Goal: Find specific page/section: Find specific page/section

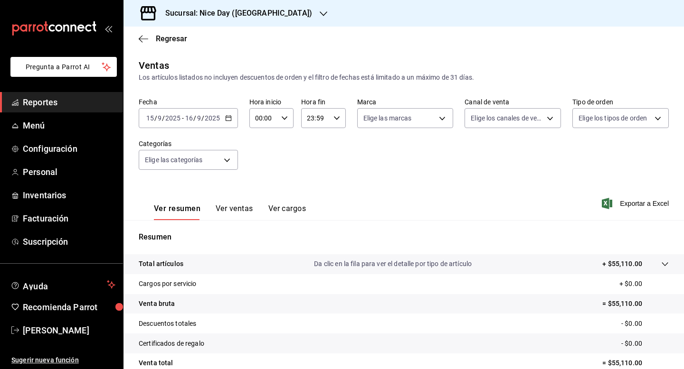
scroll to position [85, 0]
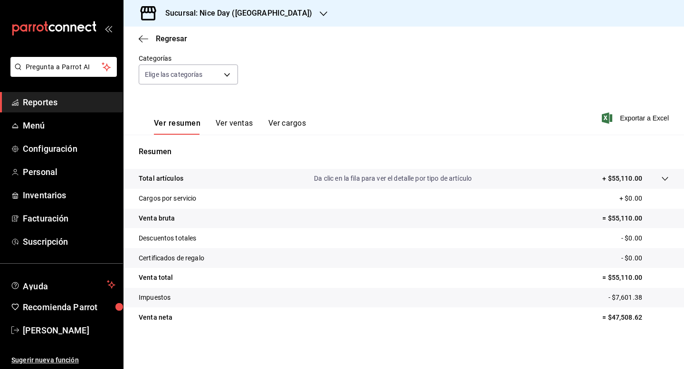
click at [35, 104] on span "Reportes" at bounding box center [69, 102] width 93 height 13
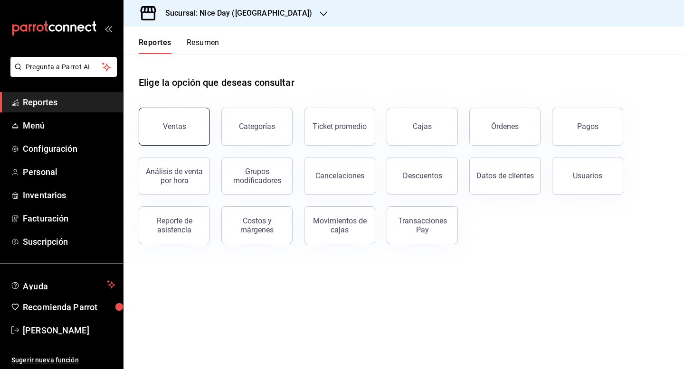
click at [164, 129] on div "Ventas" at bounding box center [174, 126] width 23 height 9
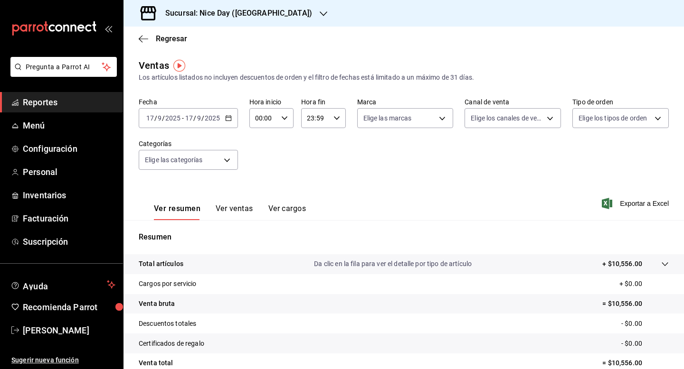
click at [243, 211] on button "Ver ventas" at bounding box center [235, 212] width 38 height 16
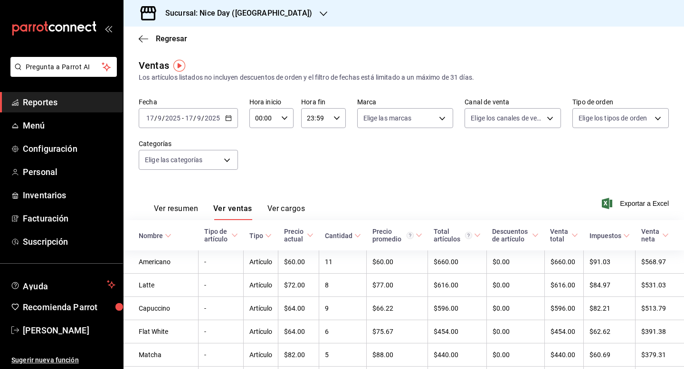
click at [665, 175] on div "Fecha [DATE] [DATE] - [DATE] [DATE] Hora inicio 00:00 Hora inicio Hora fin 23:5…" at bounding box center [404, 140] width 530 height 84
click at [289, 207] on button "Ver cargos" at bounding box center [286, 212] width 38 height 16
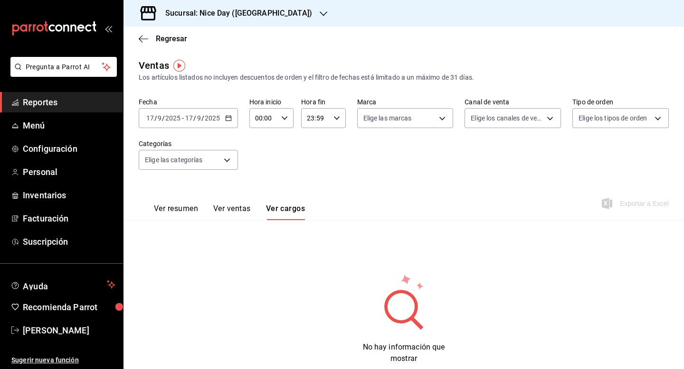
click at [187, 212] on button "Ver resumen" at bounding box center [176, 212] width 44 height 16
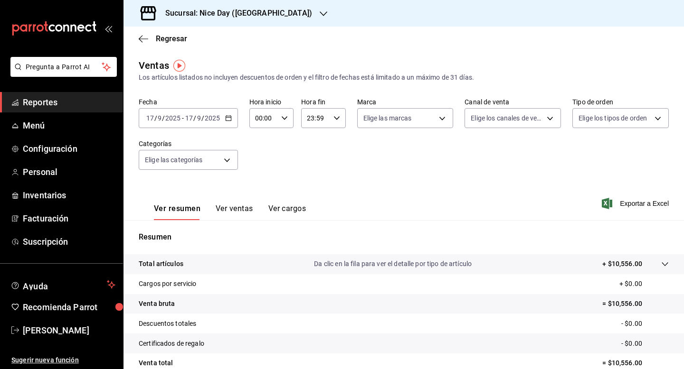
click at [224, 211] on button "Ver ventas" at bounding box center [235, 212] width 38 height 16
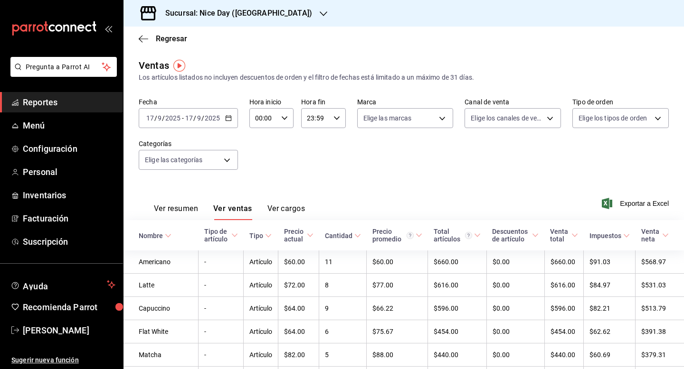
click at [391, 188] on div "Ver resumen Ver ventas Ver cargos Exportar a Excel" at bounding box center [403, 200] width 560 height 39
click at [611, 179] on div "Fecha [DATE] [DATE] - [DATE] [DATE] Hora inicio 00:00 Hora inicio Hora fin 23:5…" at bounding box center [404, 140] width 530 height 84
click at [314, 147] on div "Fecha [DATE] [DATE] - [DATE] [DATE] Hora inicio 00:00 Hora inicio Hora fin 23:5…" at bounding box center [404, 140] width 530 height 84
click at [56, 220] on span "Facturación" at bounding box center [69, 218] width 93 height 13
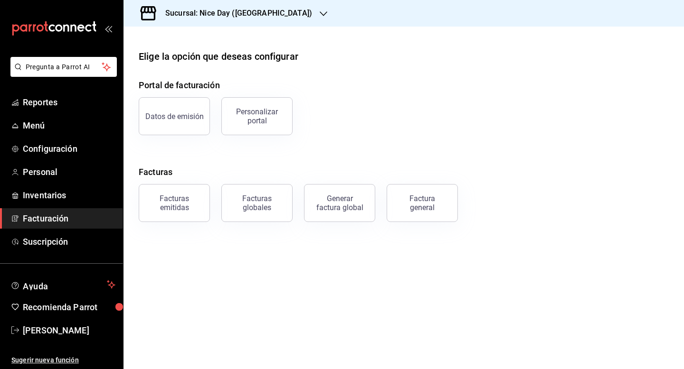
click at [635, 143] on div "Portal de facturación Datos de emisión Personalizar portal Facturas Facturas em…" at bounding box center [404, 150] width 530 height 143
click at [31, 98] on span "Reportes" at bounding box center [69, 102] width 93 height 13
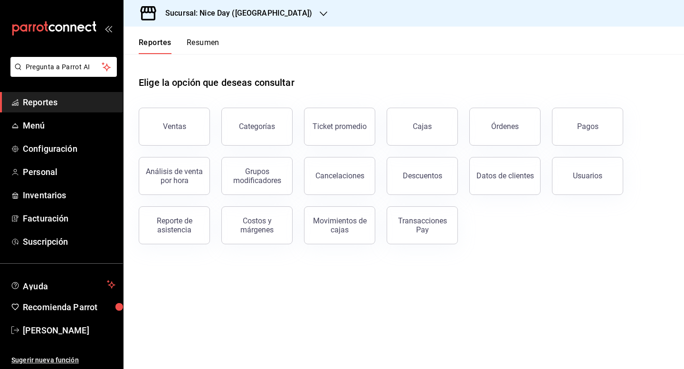
click at [316, 72] on div "Elige la opción que deseas consultar" at bounding box center [404, 75] width 530 height 42
